Goal: Transaction & Acquisition: Purchase product/service

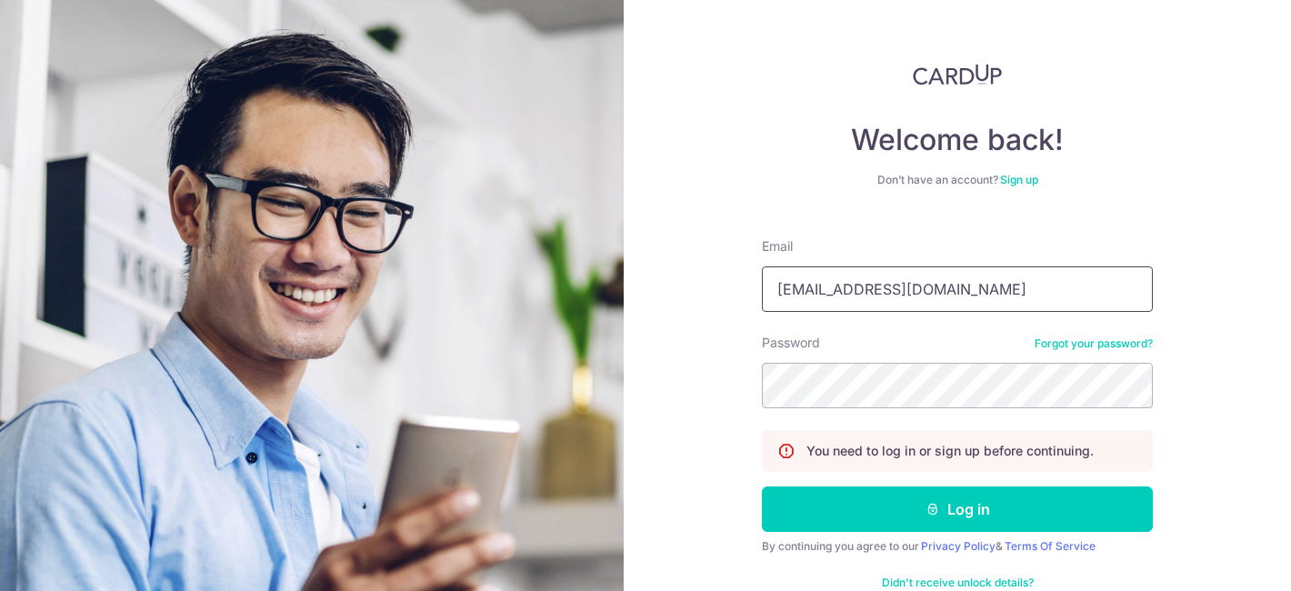
drag, startPoint x: 929, startPoint y: 295, endPoint x: 681, endPoint y: 283, distance: 248.5
click at [681, 283] on div "Welcome back! Don’t have an account? Sign up Email samuelteokl@gmail.com Passwo…" at bounding box center [958, 295] width 668 height 591
type input "m"
type input "urowlc77@gmail.com"
click at [720, 384] on div "Welcome back! Don’t have an account? Sign up Email urowlc77@gmail.com Password …" at bounding box center [958, 295] width 668 height 591
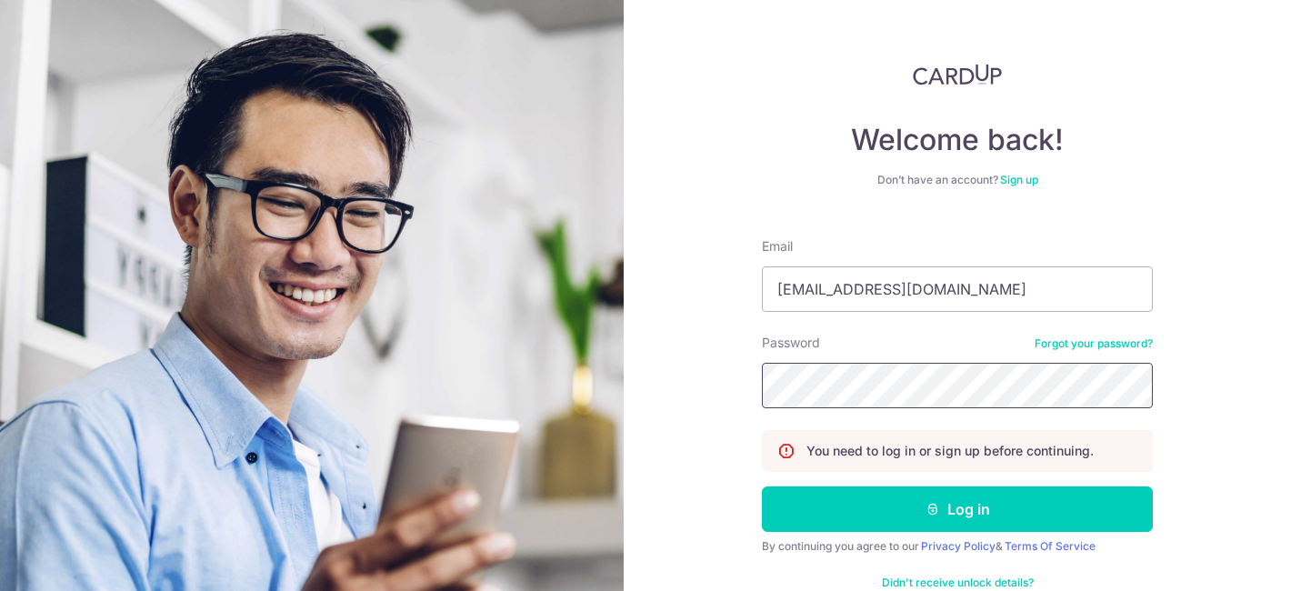
click at [762, 487] on button "Log in" at bounding box center [957, 509] width 391 height 45
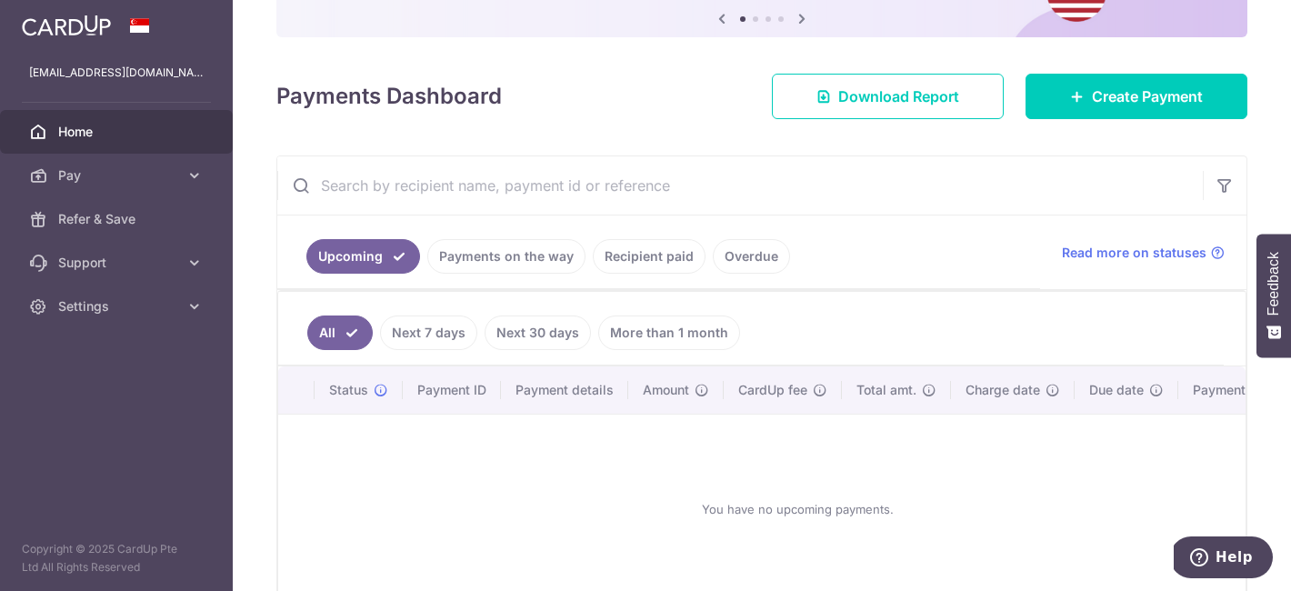
scroll to position [198, 0]
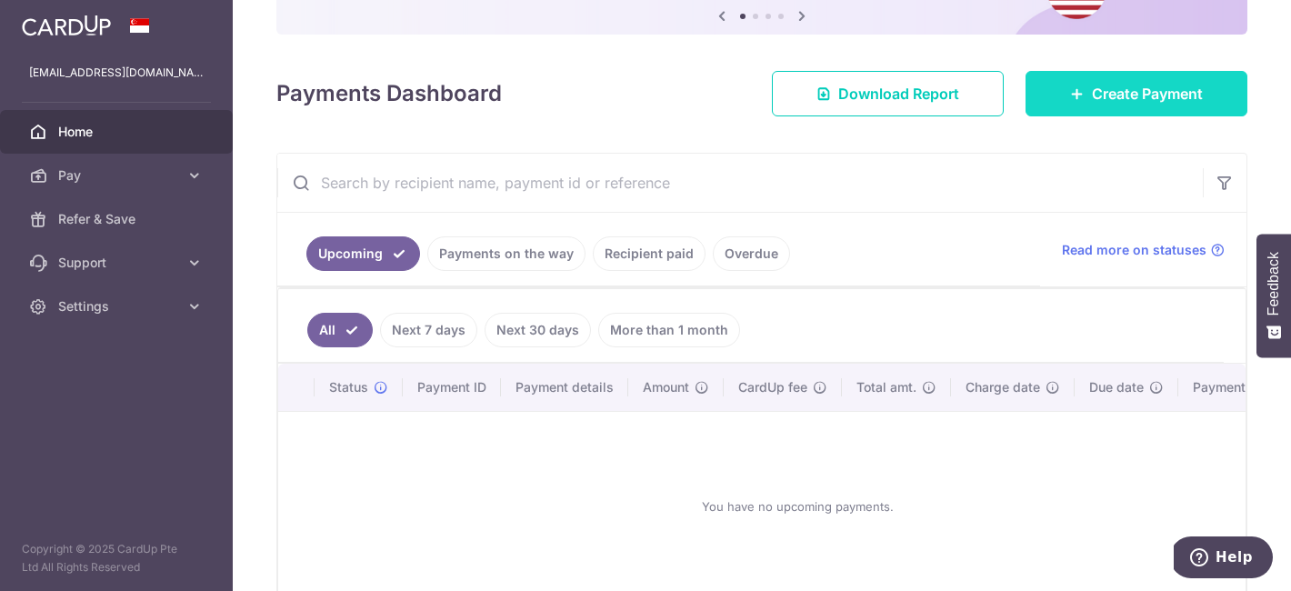
click at [1096, 87] on span "Create Payment" at bounding box center [1147, 94] width 111 height 22
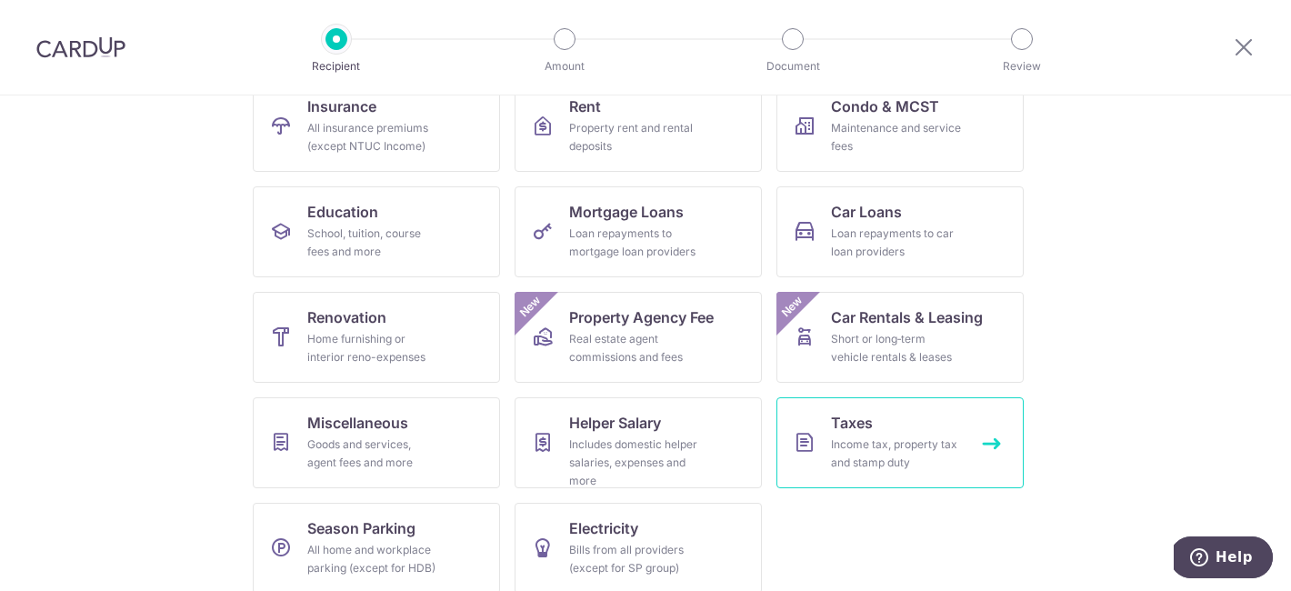
scroll to position [223, 0]
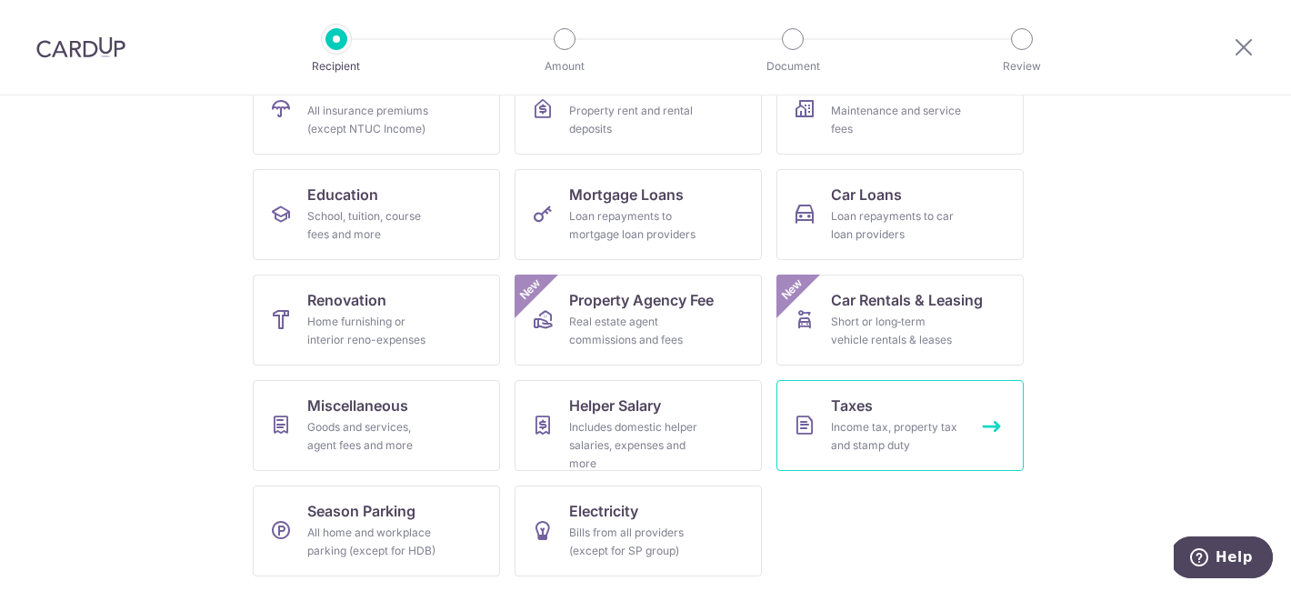
click at [879, 445] on div "Income tax, property tax and stamp duty" at bounding box center [896, 436] width 131 height 36
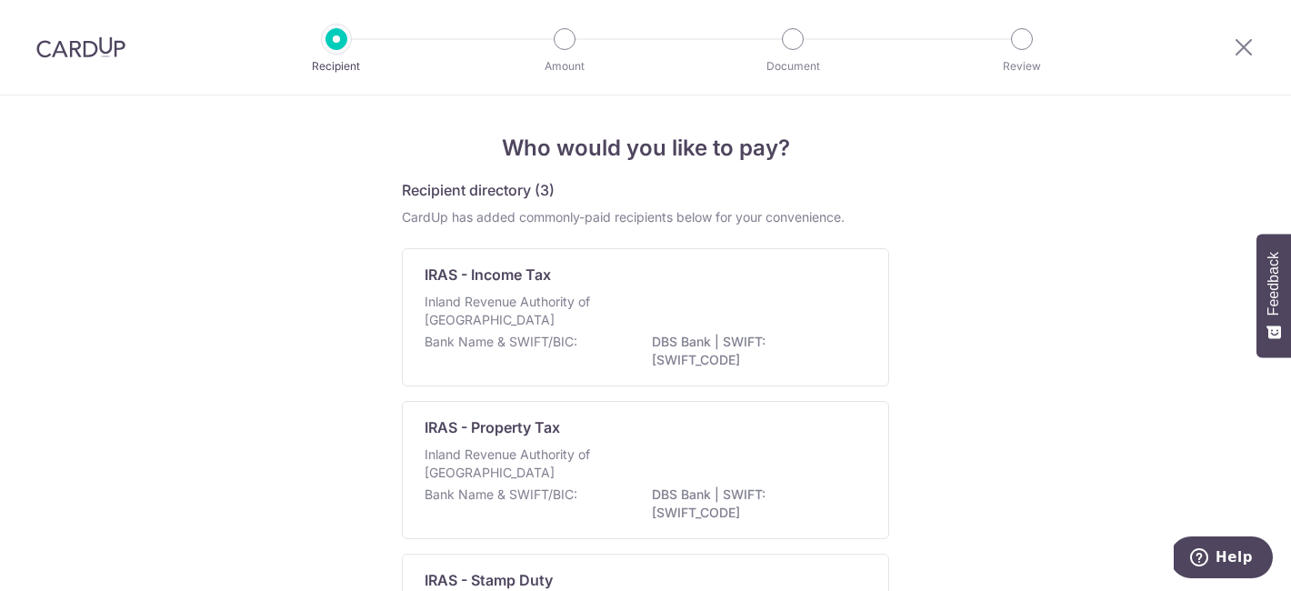
click at [508, 184] on h5 "Recipient directory (3)" at bounding box center [478, 190] width 153 height 22
click at [99, 30] on div at bounding box center [81, 47] width 162 height 95
click at [493, 188] on h5 "Recipient directory (3)" at bounding box center [478, 190] width 153 height 22
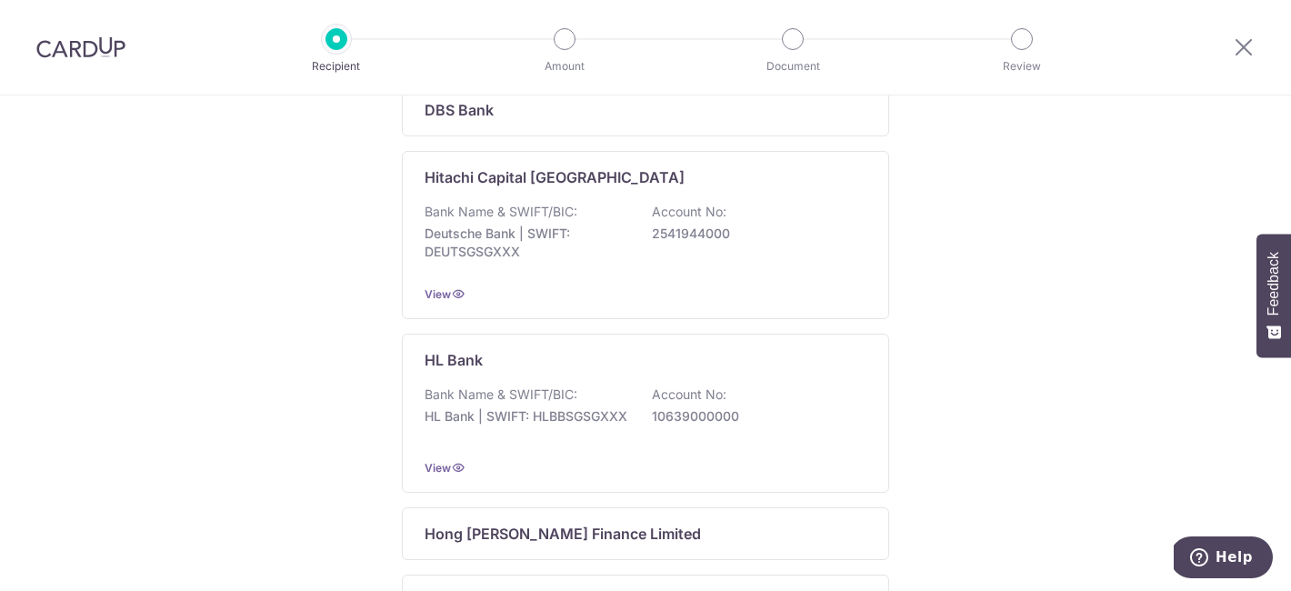
scroll to position [639, 0]
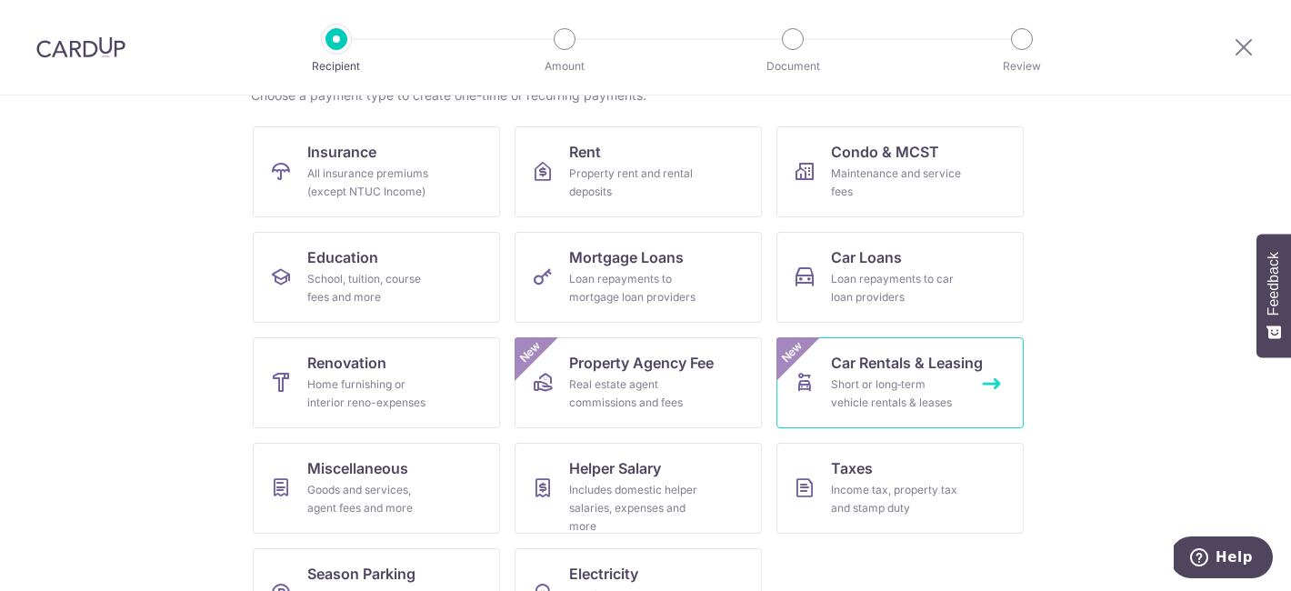
scroll to position [148, 0]
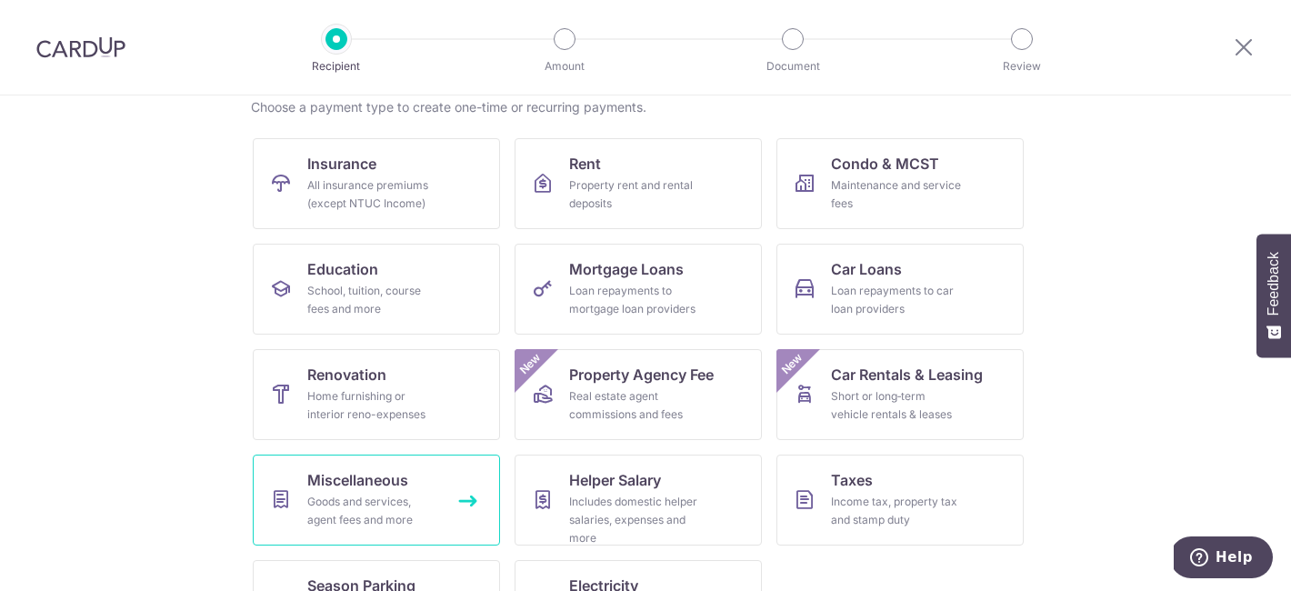
click at [351, 472] on span "Miscellaneous" at bounding box center [357, 480] width 101 height 22
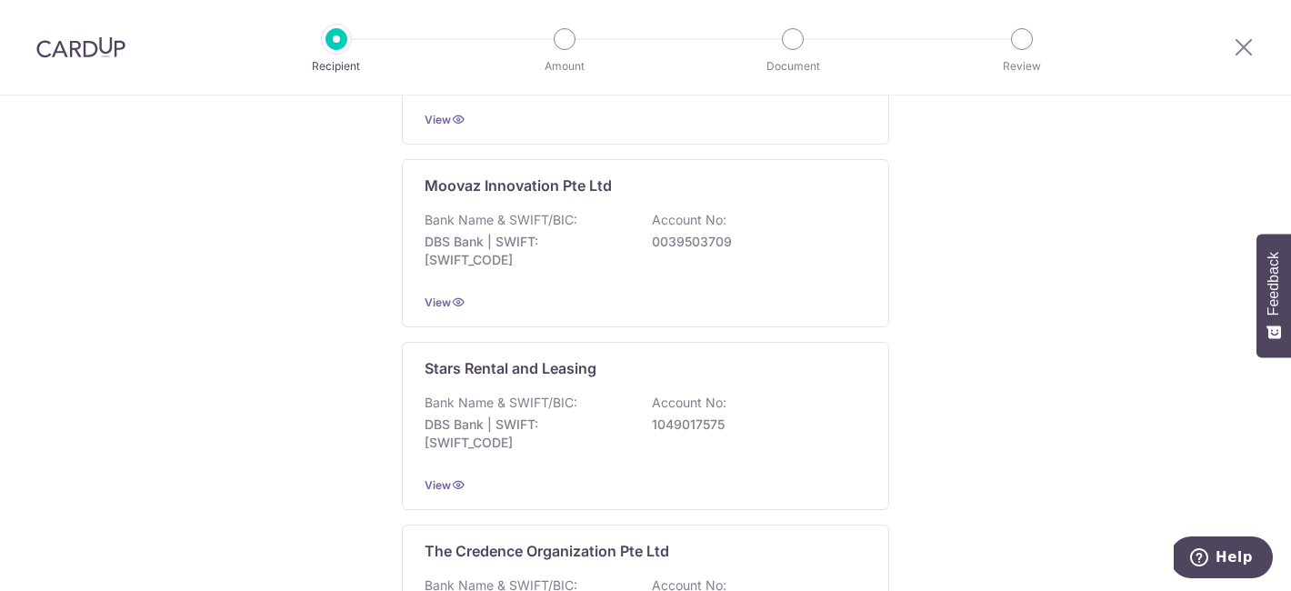
scroll to position [898, 0]
